Goal: Task Accomplishment & Management: Manage account settings

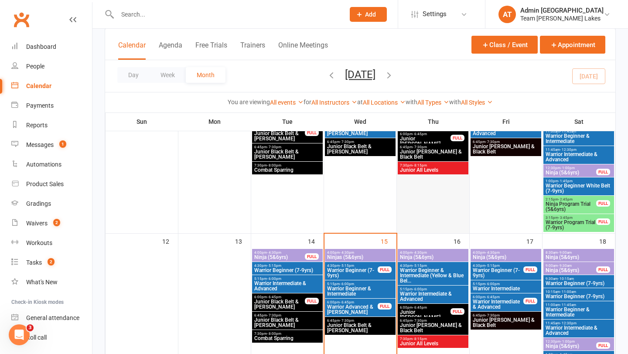
scroll to position [350, 0]
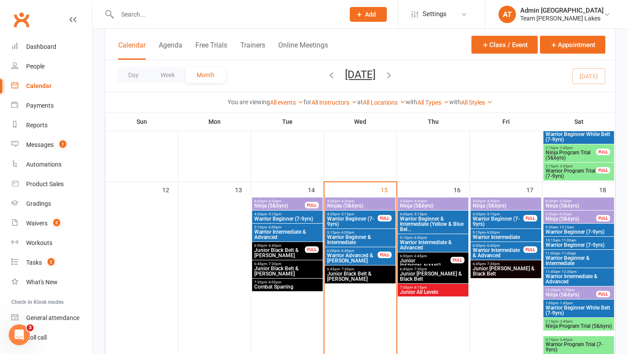
click at [501, 204] on span "Ninja (5&6yrs)" at bounding box center [505, 205] width 67 height 5
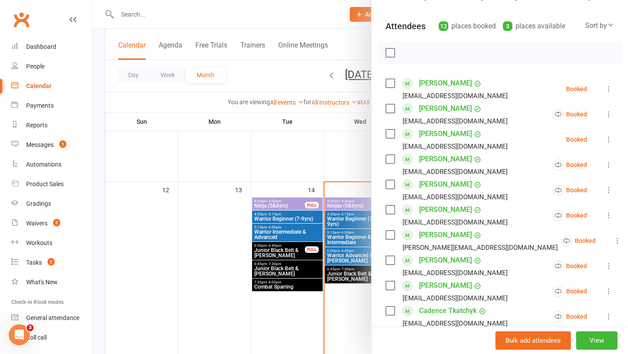
scroll to position [296, 0]
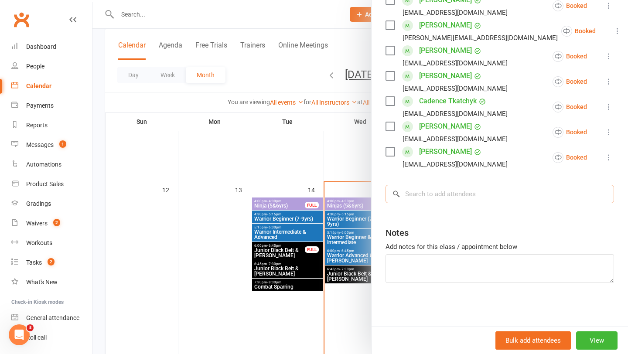
click at [447, 198] on input "search" at bounding box center [500, 194] width 229 height 18
type input "mi"
click at [356, 195] on div at bounding box center [360, 177] width 536 height 354
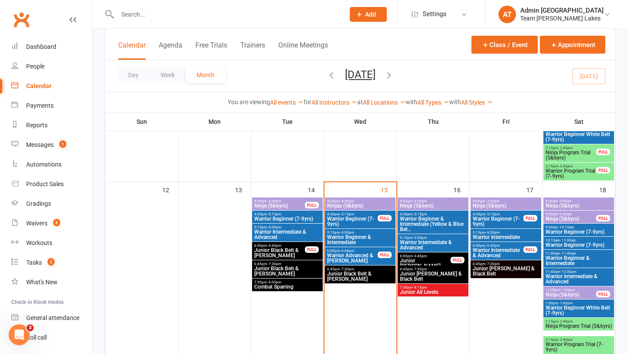
click at [356, 209] on div "4:00pm - 4:30pm Ninjas (5&6yrs)" at bounding box center [360, 204] width 71 height 13
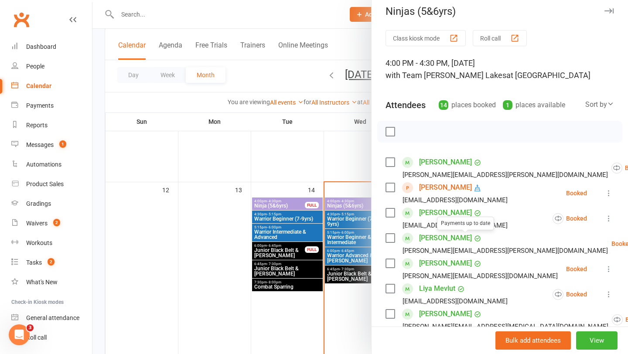
scroll to position [7, 0]
click at [338, 213] on div at bounding box center [360, 177] width 536 height 354
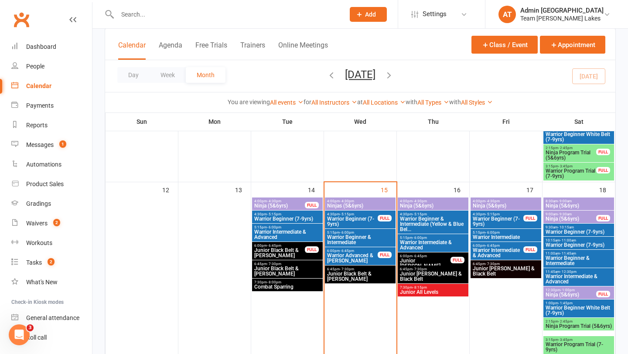
click at [444, 202] on span "4:00pm - 4:30pm" at bounding box center [433, 201] width 67 height 4
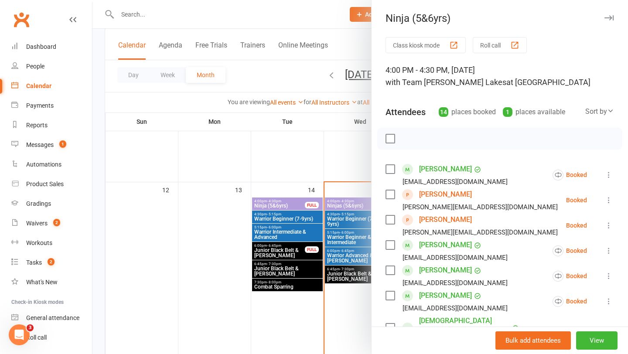
click at [338, 222] on div at bounding box center [360, 177] width 536 height 354
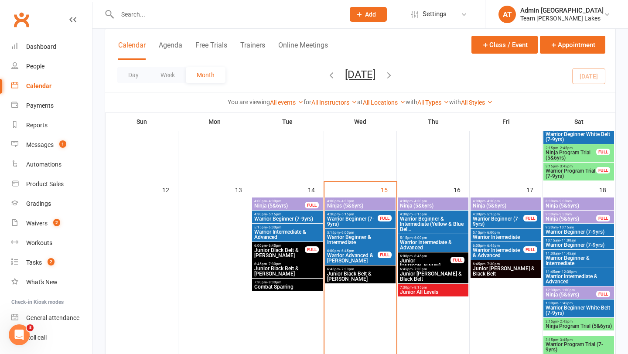
click at [506, 205] on span "Ninja (5&6yrs)" at bounding box center [505, 205] width 67 height 5
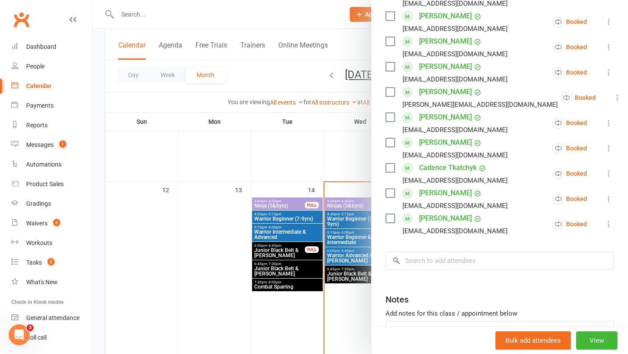
scroll to position [296, 0]
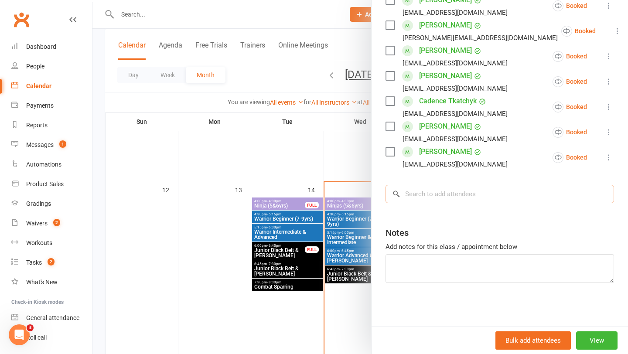
click at [444, 196] on input "search" at bounding box center [500, 194] width 229 height 18
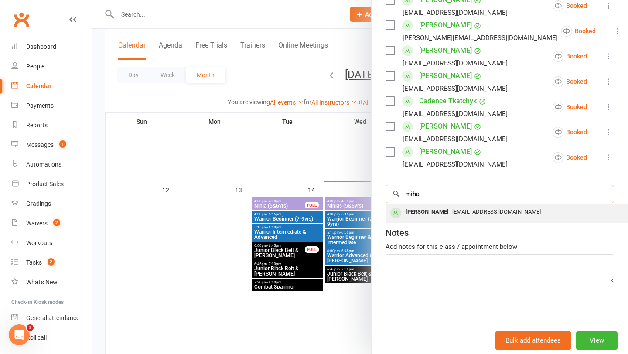
type input "miha"
click at [423, 216] on div "[PERSON_NAME]" at bounding box center [427, 212] width 50 height 13
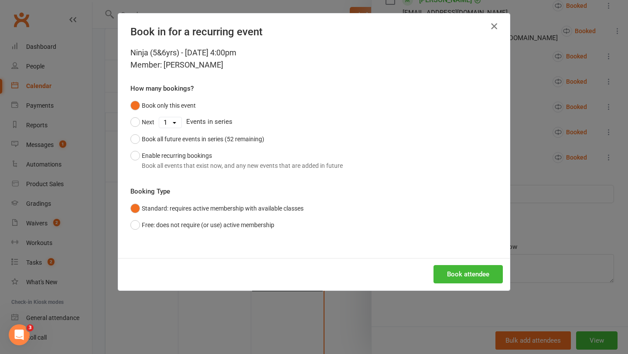
click at [495, 26] on icon "button" at bounding box center [494, 26] width 10 height 10
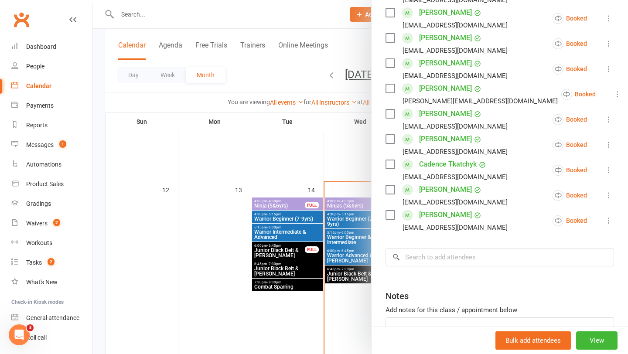
scroll to position [242, 0]
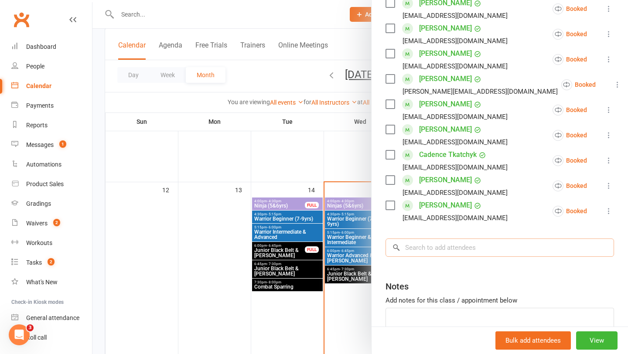
click at [429, 248] on input "search" at bounding box center [500, 248] width 229 height 18
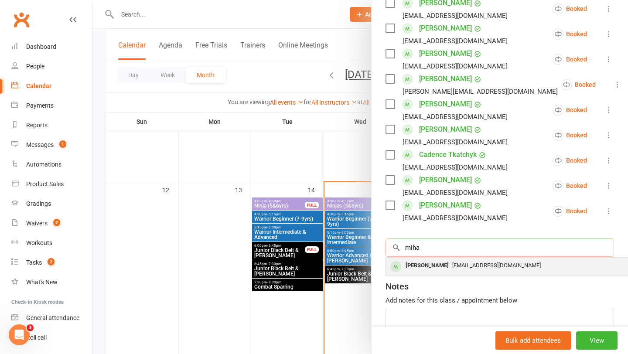
type input "miha"
click at [427, 266] on div "[PERSON_NAME]" at bounding box center [427, 266] width 50 height 13
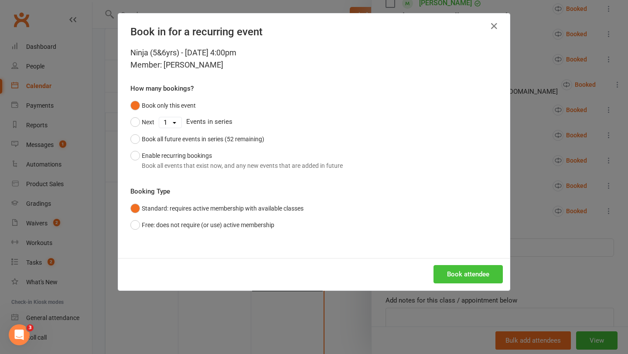
click at [454, 281] on button "Book attendee" at bounding box center [468, 274] width 69 height 18
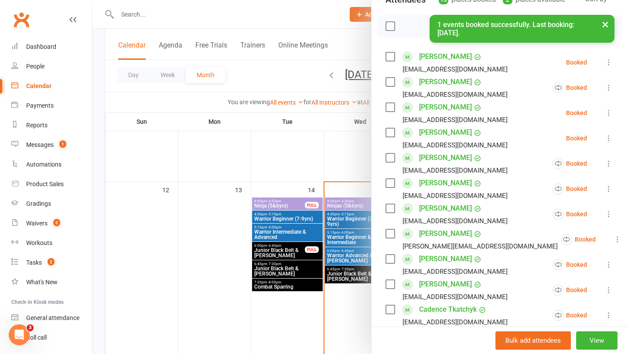
scroll to position [108, 0]
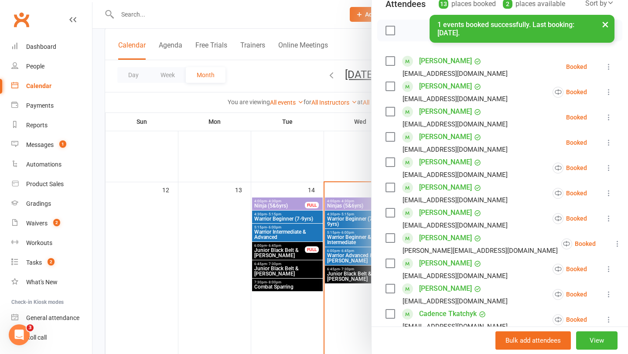
click at [316, 236] on div at bounding box center [360, 177] width 536 height 354
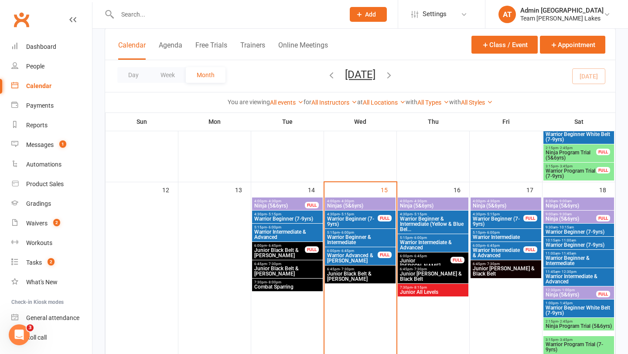
click at [377, 205] on span "Ninjas (5&6yrs)" at bounding box center [360, 205] width 67 height 5
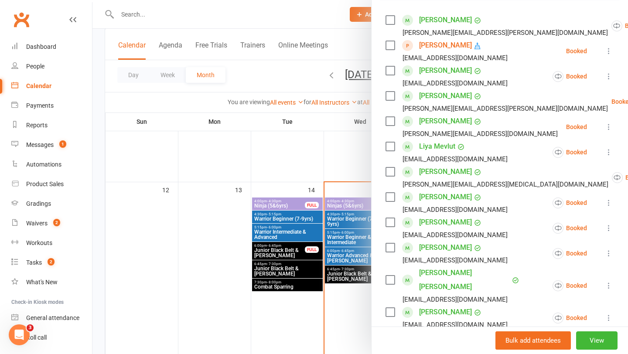
scroll to position [147, 0]
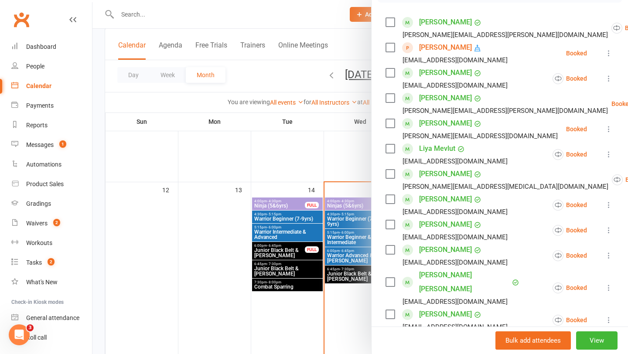
click at [609, 78] on icon at bounding box center [609, 78] width 9 height 9
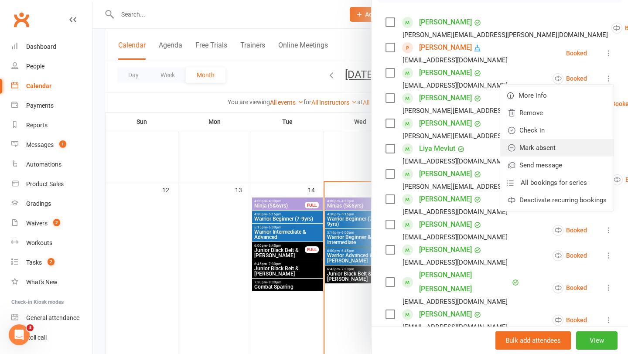
click at [573, 146] on link "Mark absent" at bounding box center [556, 147] width 113 height 17
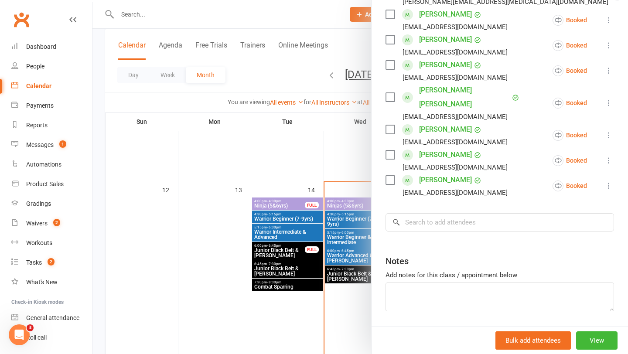
scroll to position [346, 0]
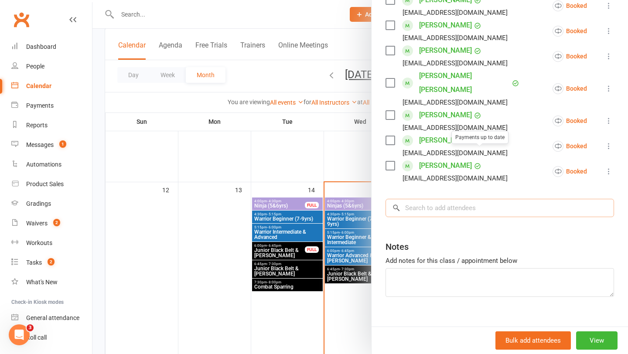
click at [458, 199] on input "search" at bounding box center [500, 208] width 229 height 18
type input "[PERSON_NAME]"
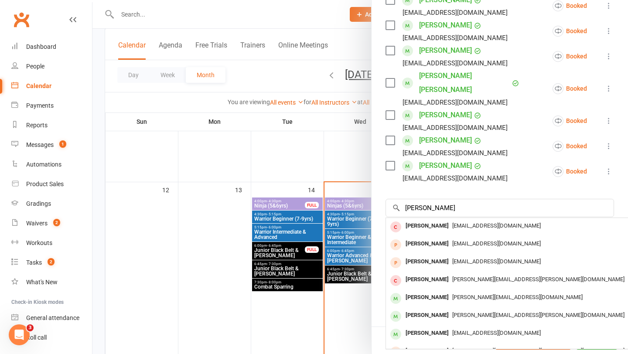
click at [301, 222] on div at bounding box center [360, 177] width 536 height 354
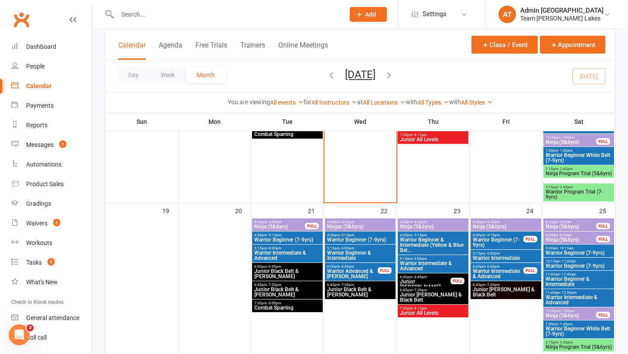
scroll to position [520, 0]
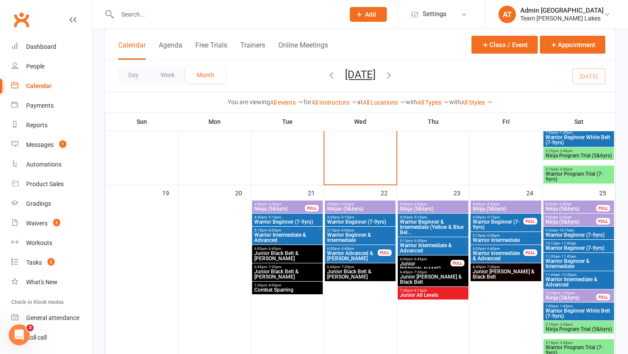
click at [346, 221] on span "Warrior Beginner (7-9yrs)" at bounding box center [360, 221] width 67 height 5
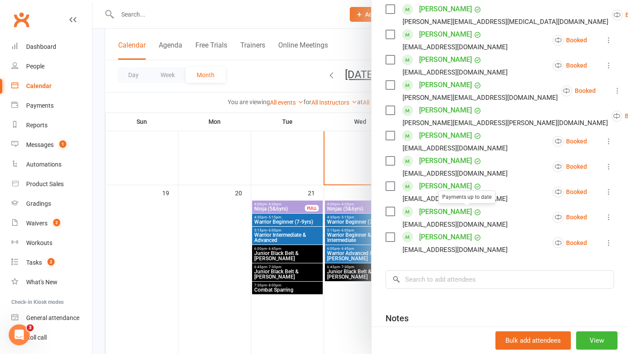
scroll to position [330, 0]
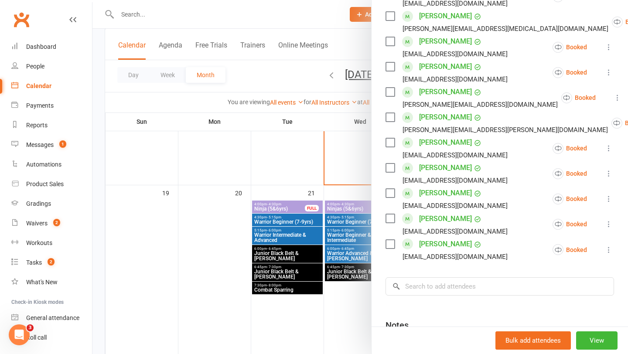
click at [326, 243] on div at bounding box center [360, 177] width 536 height 354
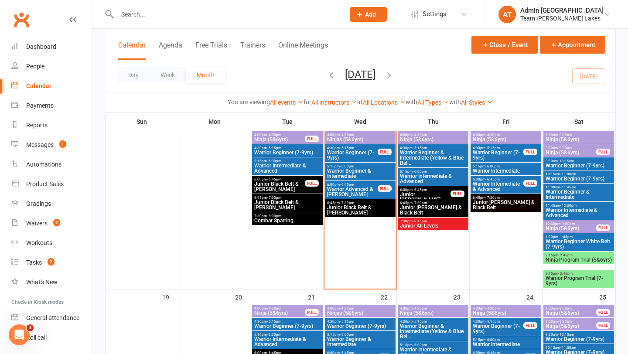
scroll to position [363, 0]
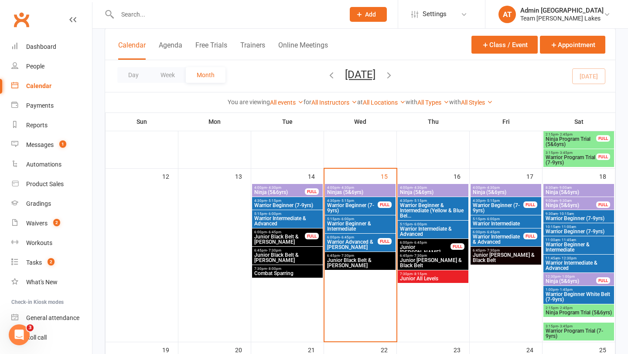
click at [427, 192] on span "Ninja (5&6yrs)" at bounding box center [433, 192] width 67 height 5
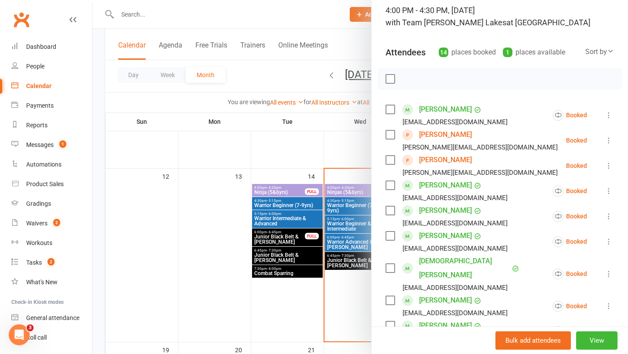
scroll to position [73, 0]
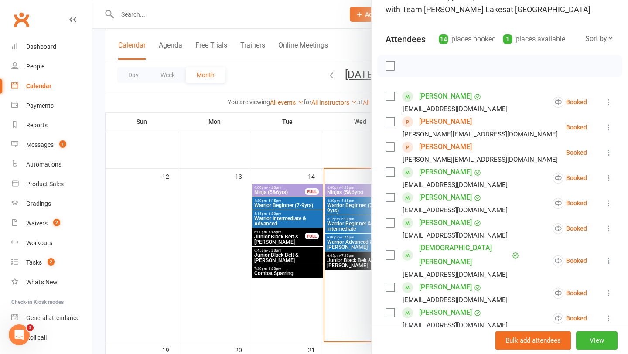
click at [610, 203] on icon at bounding box center [609, 203] width 9 height 9
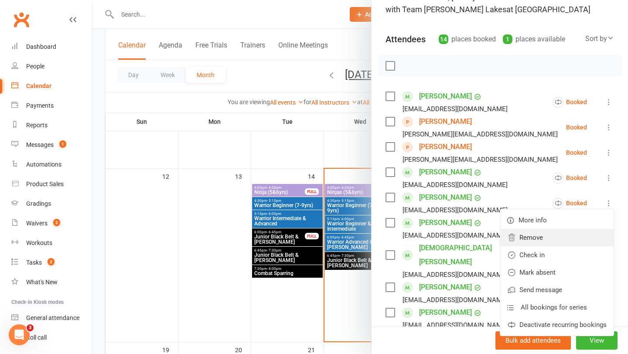
click at [537, 236] on link "Remove" at bounding box center [556, 237] width 113 height 17
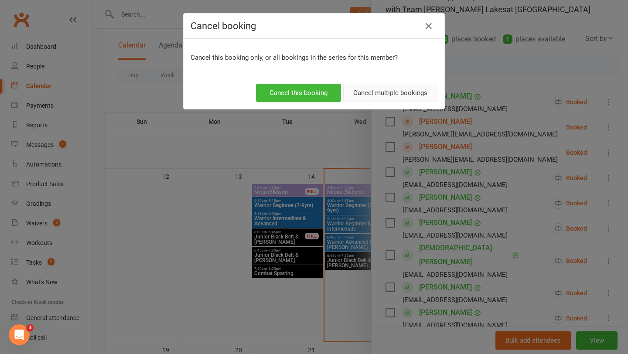
click at [382, 94] on button "Cancel multiple bookings" at bounding box center [390, 93] width 94 height 18
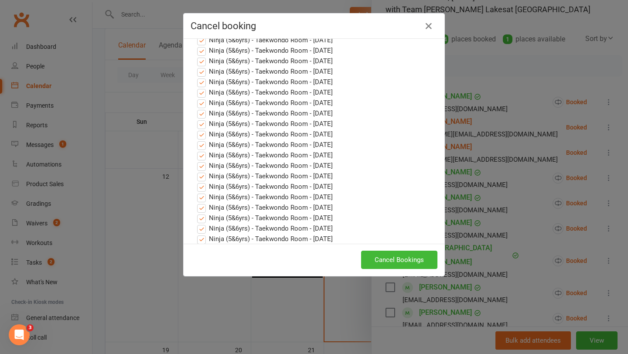
scroll to position [369, 0]
click at [379, 263] on button "Cancel Bookings" at bounding box center [399, 260] width 76 height 18
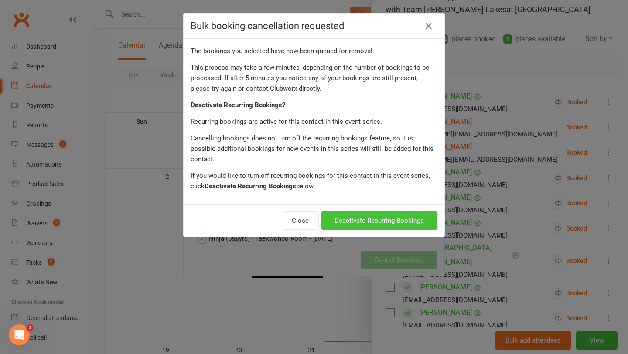
click at [389, 213] on button "Deactivate Recurring Bookings" at bounding box center [379, 221] width 116 height 18
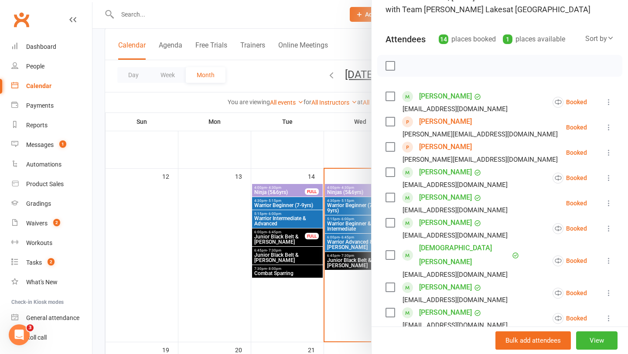
click at [346, 220] on div at bounding box center [360, 177] width 536 height 354
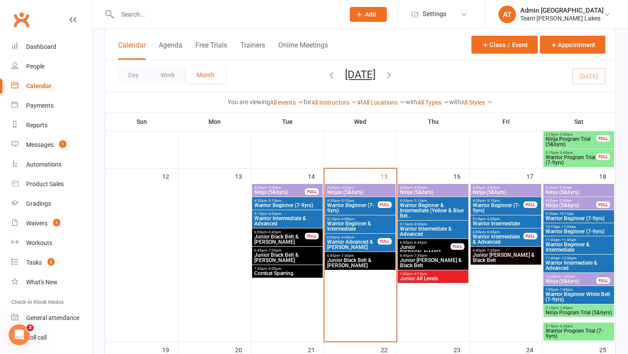
click at [359, 190] on span "Ninjas (5&6yrs)" at bounding box center [360, 192] width 67 height 5
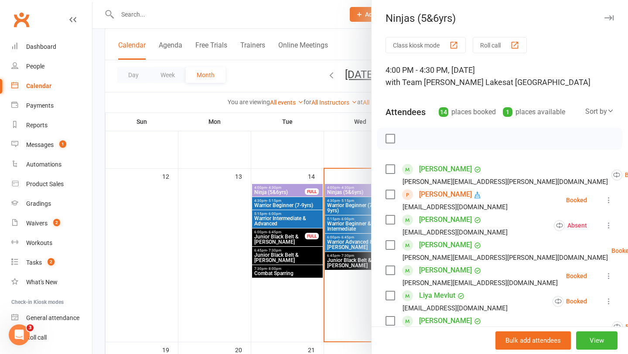
scroll to position [346, 0]
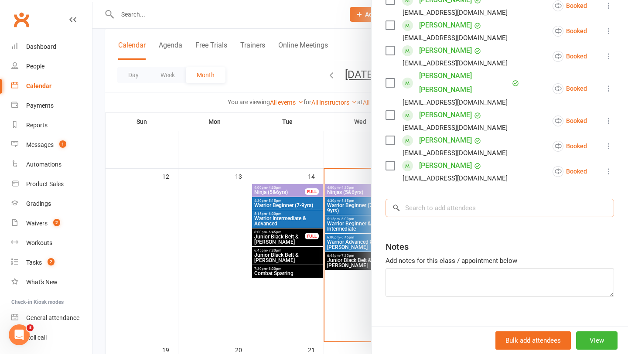
click at [423, 199] on input "search" at bounding box center [500, 208] width 229 height 18
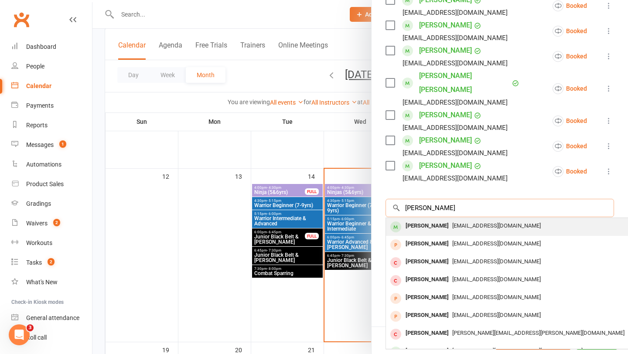
type input "[PERSON_NAME]"
click at [424, 220] on div "[PERSON_NAME]" at bounding box center [427, 226] width 50 height 13
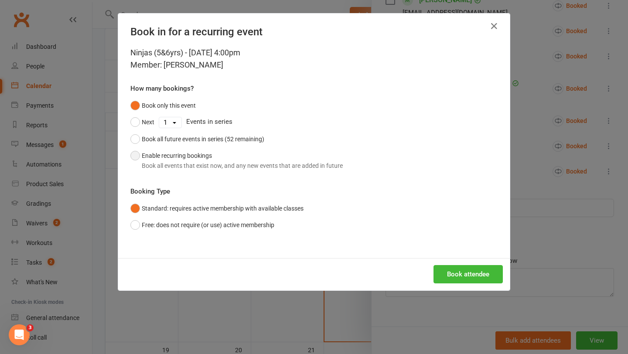
click at [200, 159] on button "Enable recurring bookings Book all events that exist now, and any new events th…" at bounding box center [236, 160] width 212 height 27
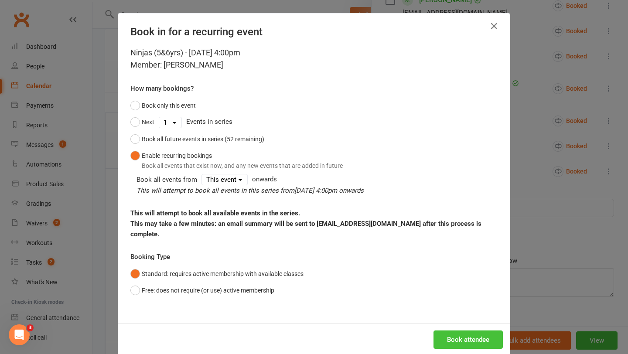
click at [449, 336] on button "Book attendee" at bounding box center [468, 340] width 69 height 18
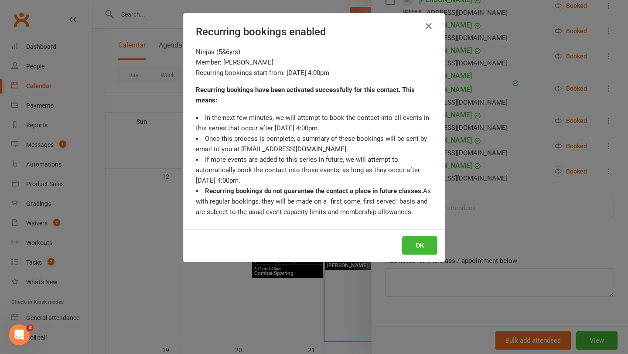
scroll to position [372, 0]
click at [417, 241] on button "OK" at bounding box center [419, 245] width 35 height 18
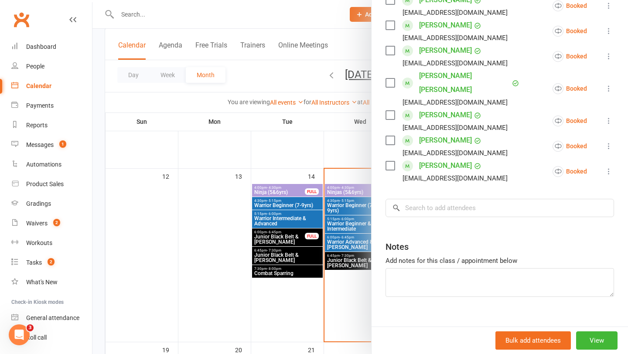
click at [167, 19] on div at bounding box center [360, 177] width 536 height 354
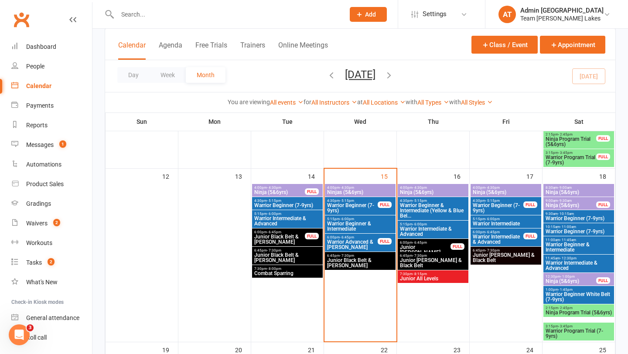
click at [141, 12] on input "text" at bounding box center [227, 14] width 224 height 12
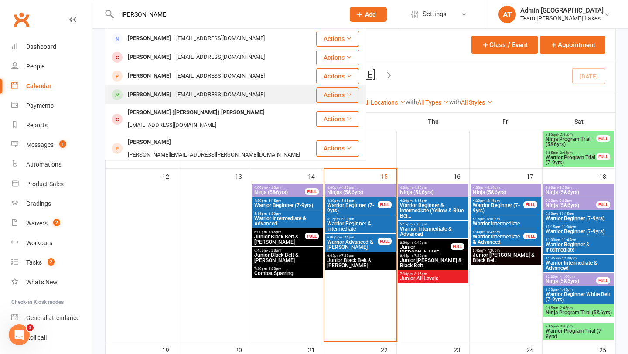
type input "[PERSON_NAME]"
click at [153, 93] on div "[PERSON_NAME]" at bounding box center [149, 95] width 48 height 13
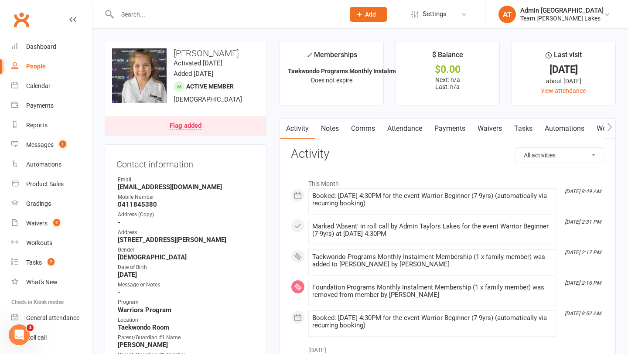
click at [126, 11] on input "text" at bounding box center [227, 14] width 224 height 12
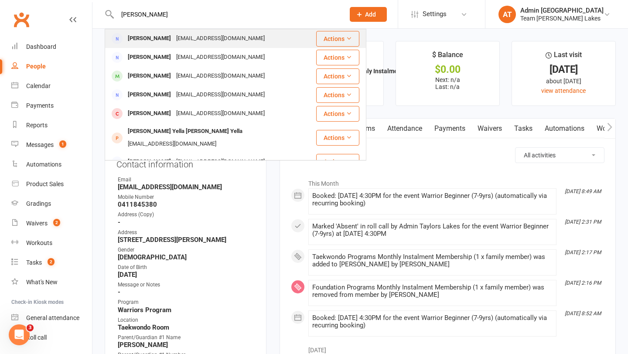
type input "[PERSON_NAME]"
click at [140, 38] on div "[PERSON_NAME]" at bounding box center [149, 38] width 48 height 13
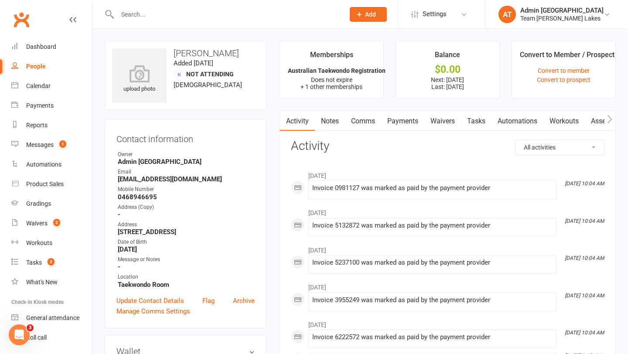
click at [408, 124] on link "Payments" at bounding box center [402, 121] width 43 height 20
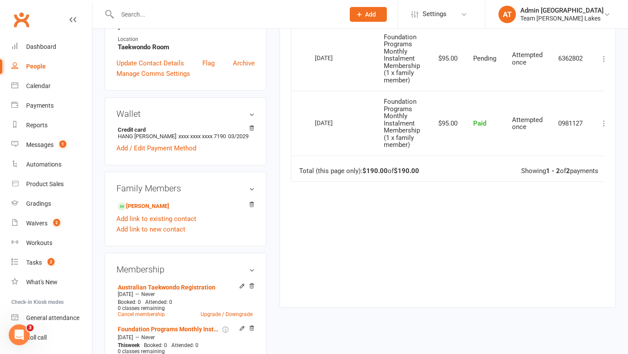
scroll to position [267, 0]
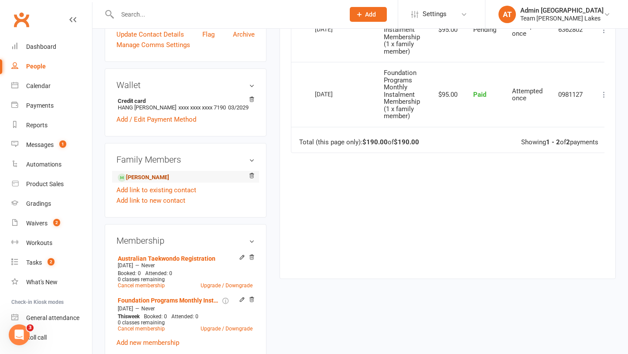
click at [169, 181] on link "[PERSON_NAME]" at bounding box center [143, 177] width 51 height 9
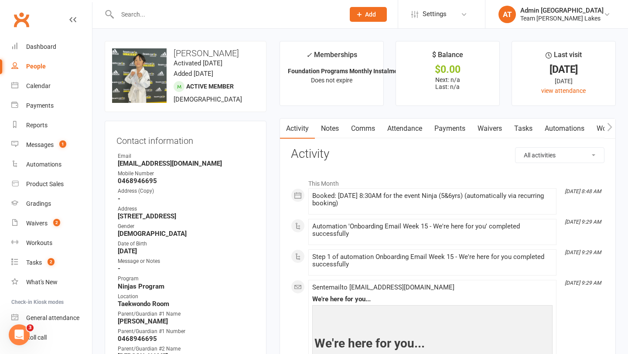
click at [336, 129] on link "Notes" at bounding box center [330, 129] width 30 height 20
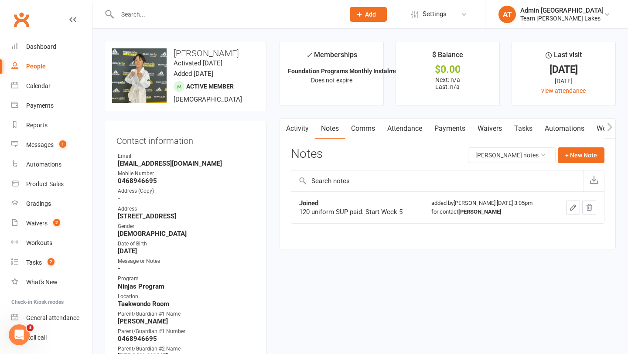
click at [409, 130] on link "Attendance" at bounding box center [404, 129] width 47 height 20
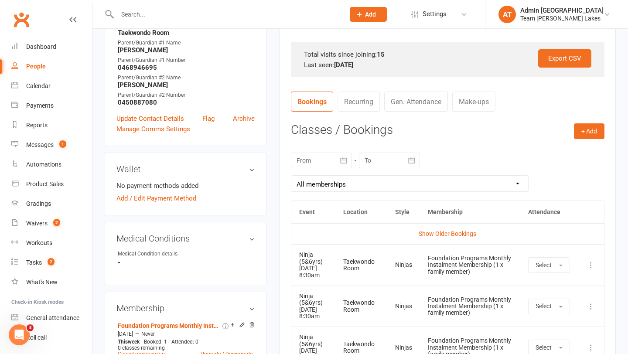
scroll to position [272, 0]
click at [343, 160] on icon "button" at bounding box center [343, 159] width 9 height 9
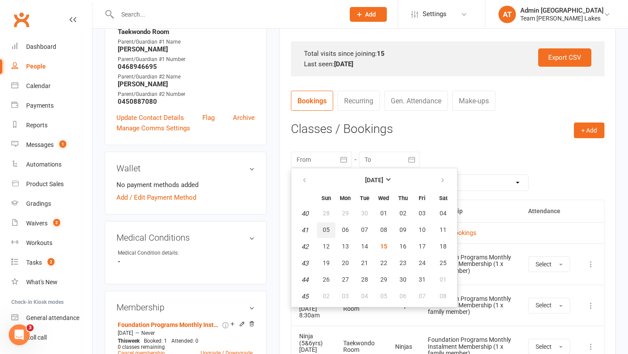
click at [325, 227] on span "05" at bounding box center [326, 229] width 7 height 7
type input "[DATE]"
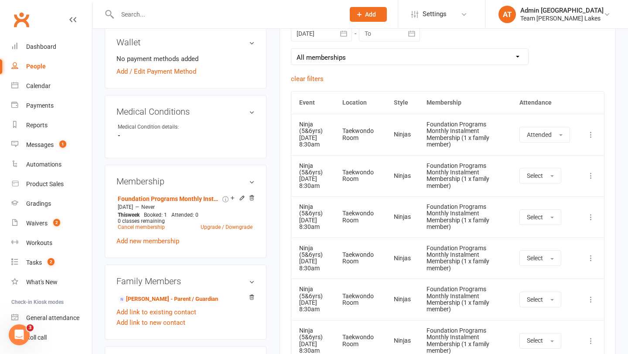
scroll to position [436, 0]
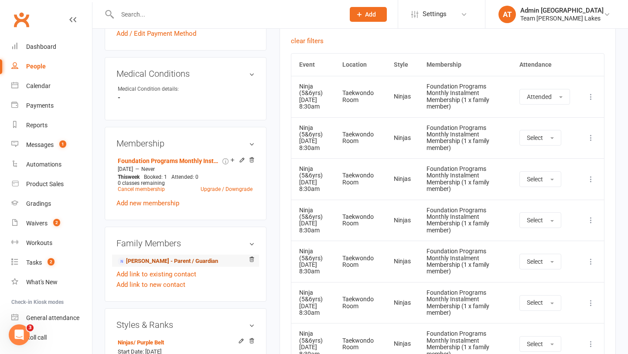
click at [179, 258] on link "[PERSON_NAME] - Parent / Guardian" at bounding box center [168, 261] width 100 height 9
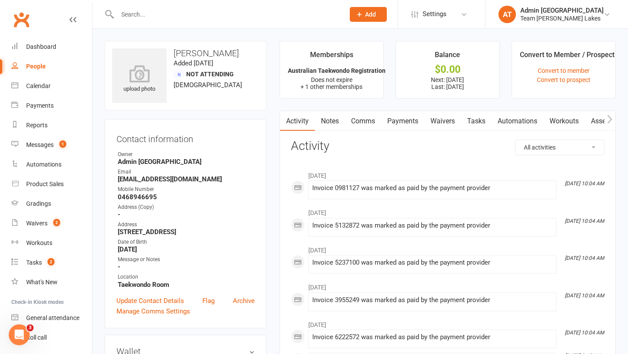
click at [373, 120] on link "Comms" at bounding box center [363, 121] width 36 height 20
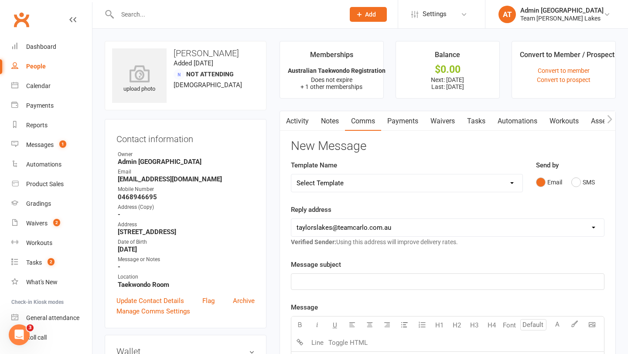
click at [376, 184] on select "Select Template [SMS] Delivery - Class change advice [SMS] Direct Debit - AT Pa…" at bounding box center [406, 182] width 231 height 17
select select "13"
click at [291, 174] on select "Select Template [SMS] Delivery - Class change advice [SMS] Direct Debit - AT Pa…" at bounding box center [406, 182] width 231 height 17
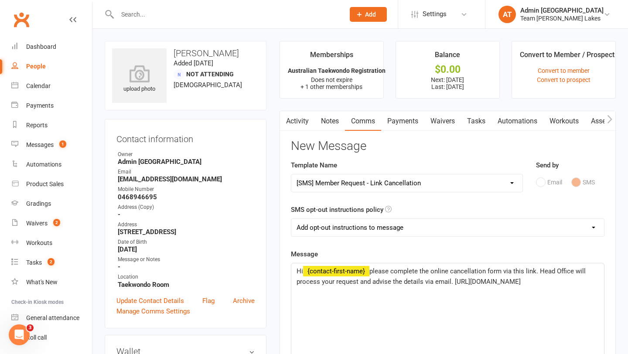
click at [537, 271] on span "please complete the online cancellation form via this link. Head Office will pr…" at bounding box center [442, 276] width 291 height 18
click at [463, 291] on p "Hi ﻿ {contact-first-name} please complete the online cancellation form via this…" at bounding box center [448, 281] width 302 height 31
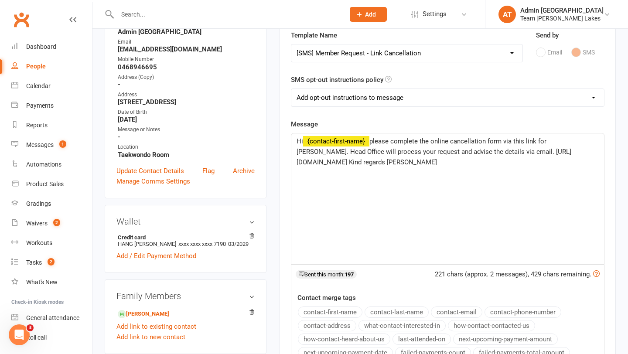
scroll to position [243, 0]
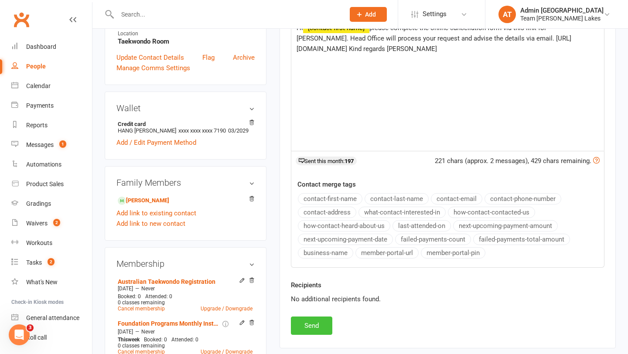
click at [321, 326] on button "Send" at bounding box center [311, 326] width 41 height 18
select select
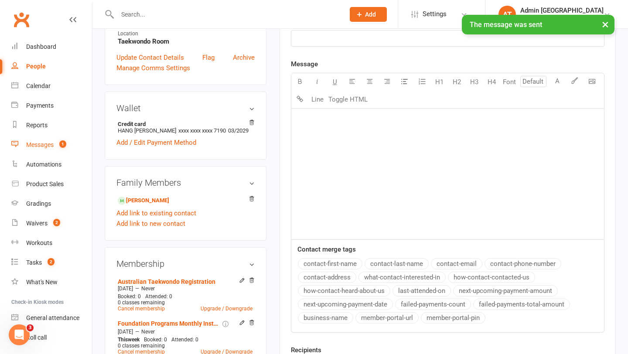
click at [41, 144] on div "Messages" at bounding box center [39, 144] width 27 height 7
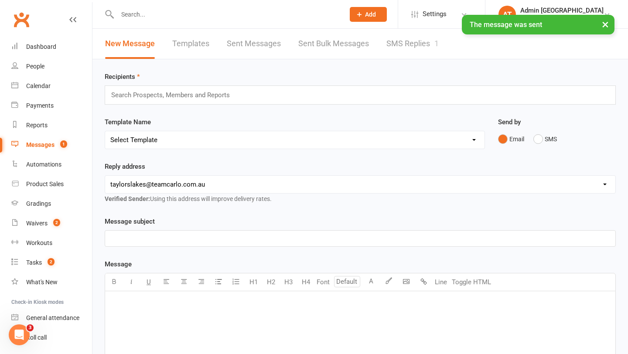
click at [397, 41] on link "SMS Replies 1" at bounding box center [412, 44] width 52 height 30
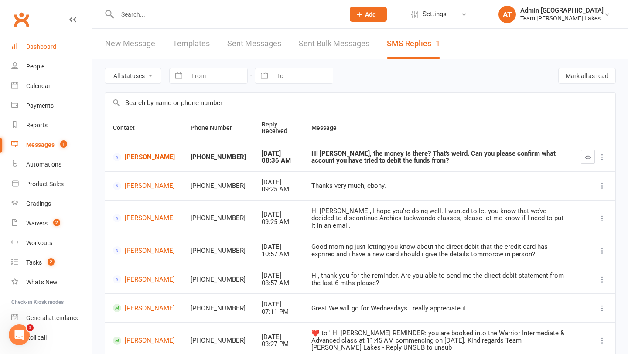
click at [47, 43] on div "Dashboard" at bounding box center [41, 46] width 30 height 7
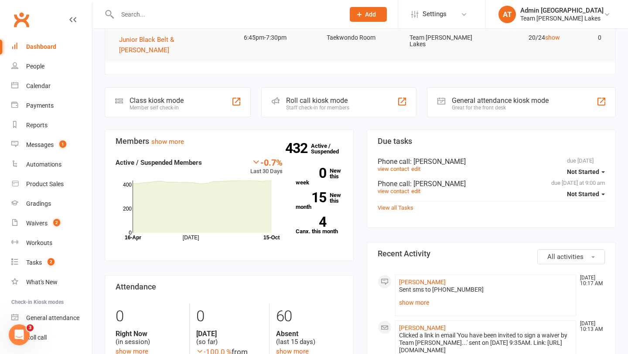
scroll to position [184, 0]
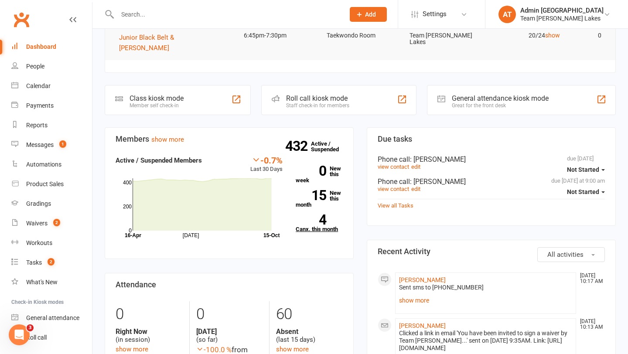
click at [323, 215] on link "4 Canx. this month" at bounding box center [319, 223] width 47 height 17
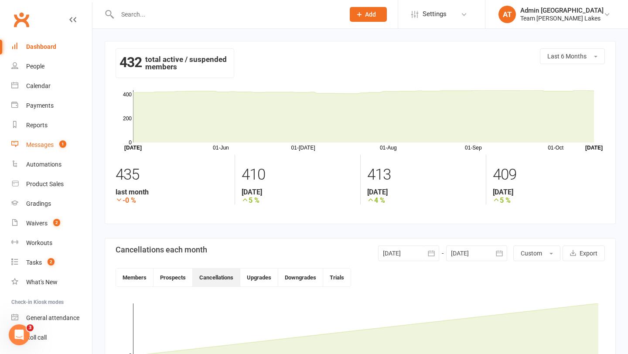
click at [34, 147] on div "Messages" at bounding box center [39, 144] width 27 height 7
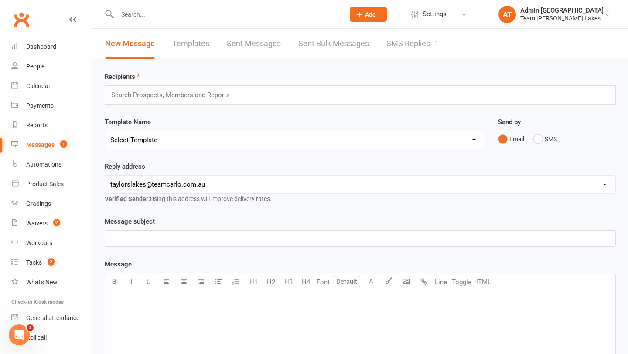
click at [399, 42] on link "SMS Replies 1" at bounding box center [412, 44] width 52 height 30
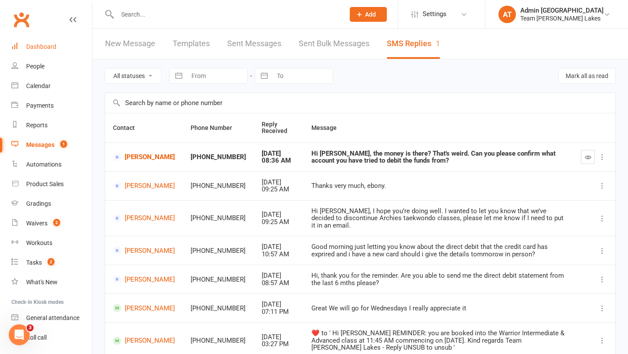
click at [51, 49] on div "Dashboard" at bounding box center [41, 46] width 30 height 7
